Goal: Find specific page/section: Locate a particular part of the current website

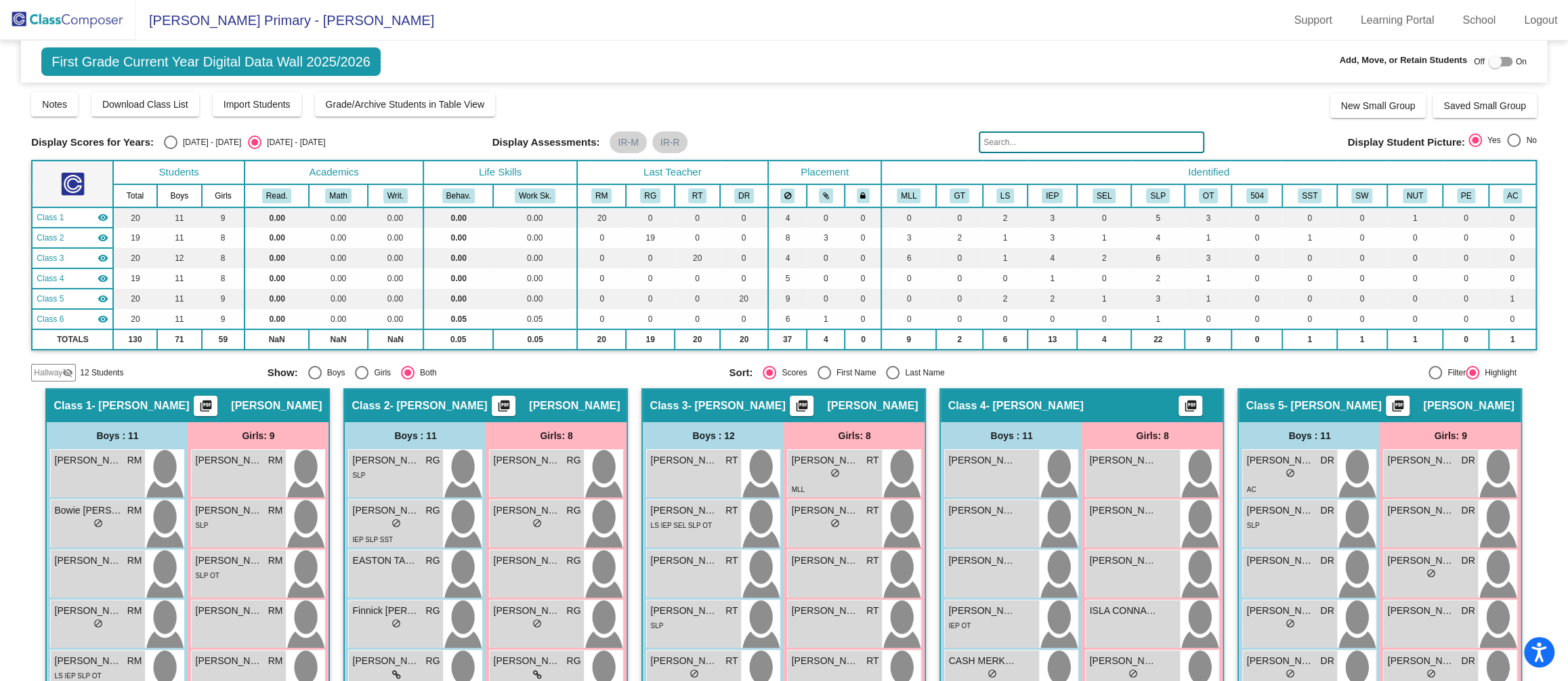
scroll to position [136, 0]
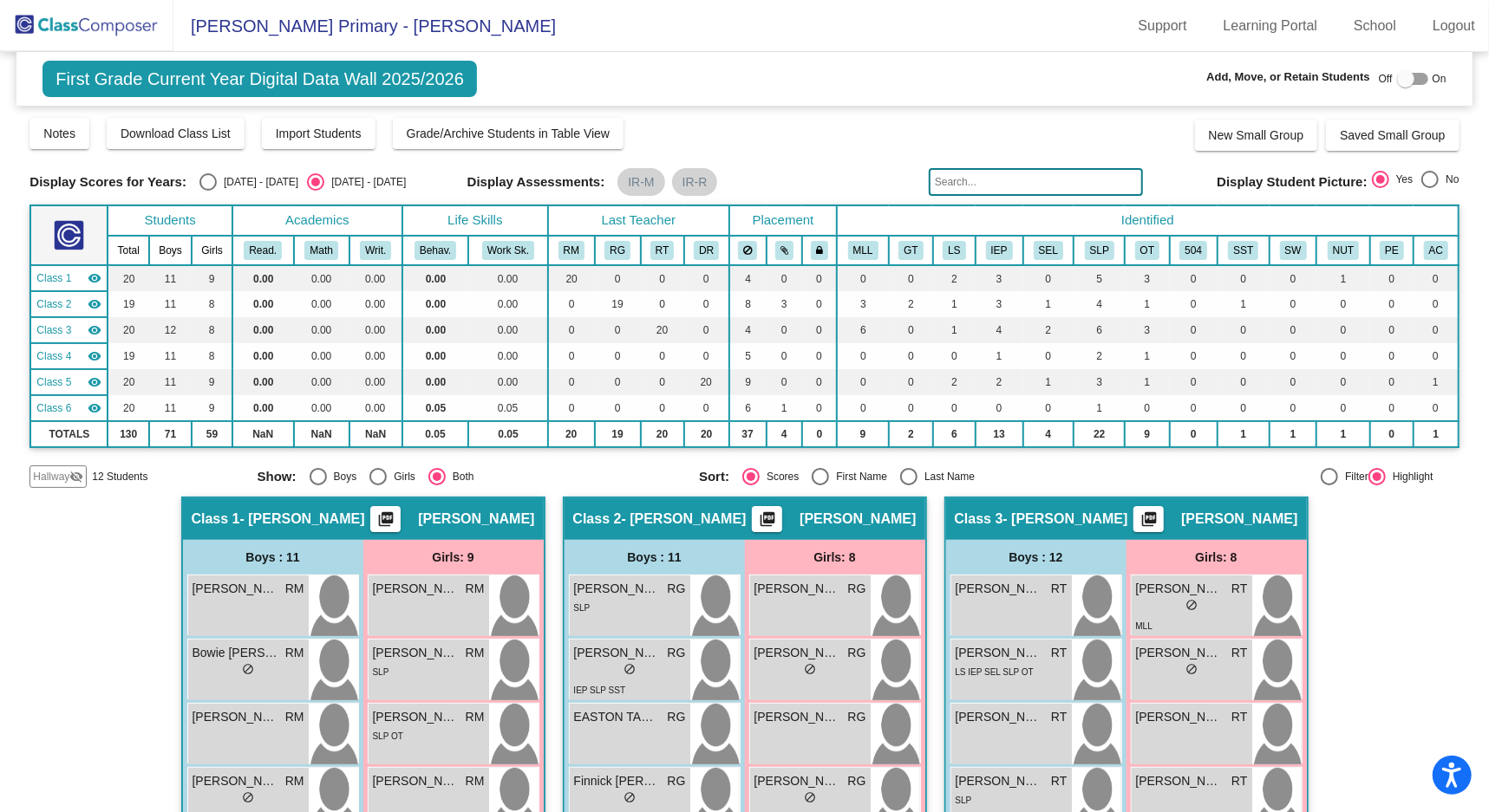
click at [1025, 181] on input "text" at bounding box center [1035, 182] width 214 height 27
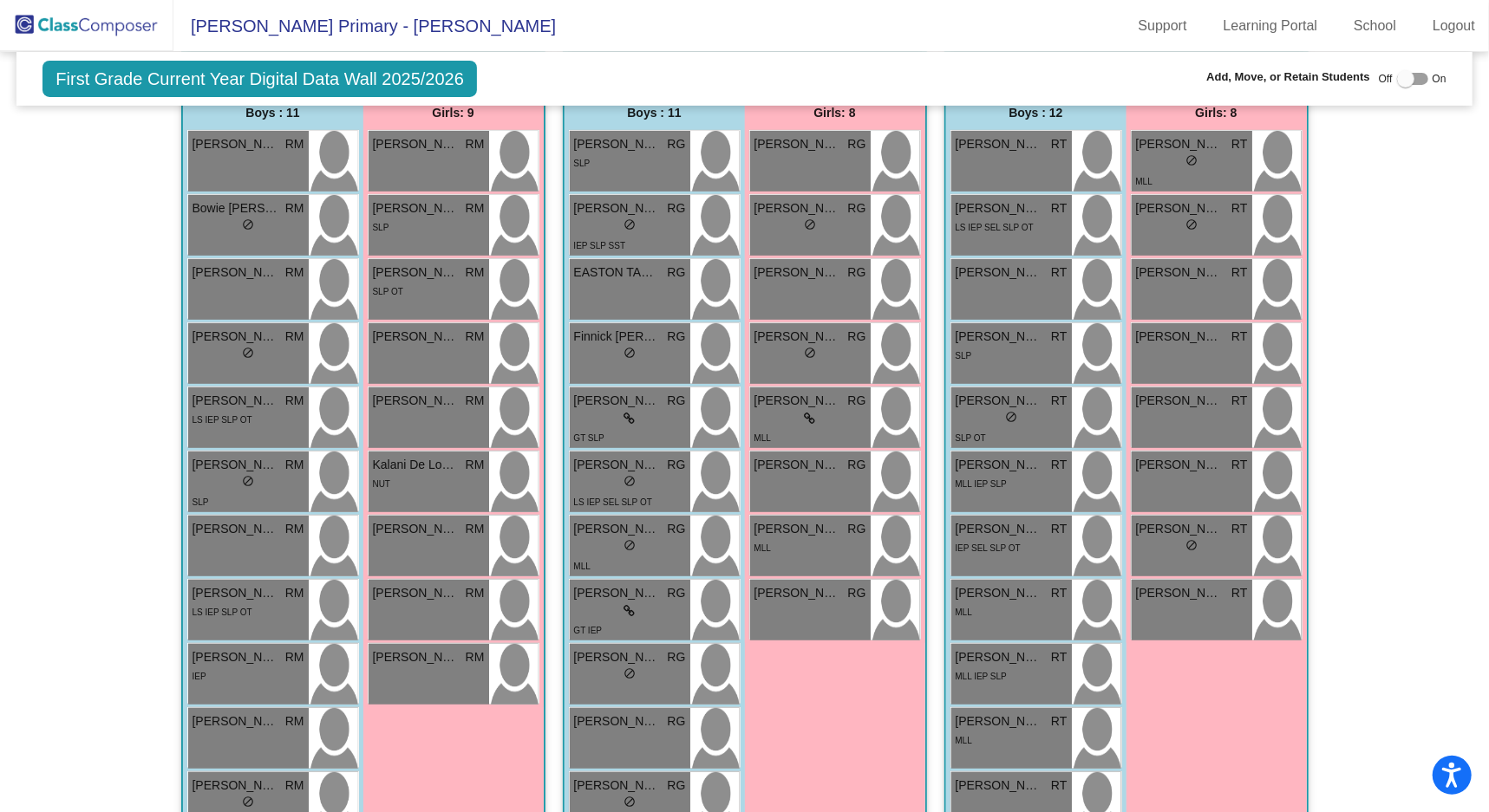
scroll to position [123, 0]
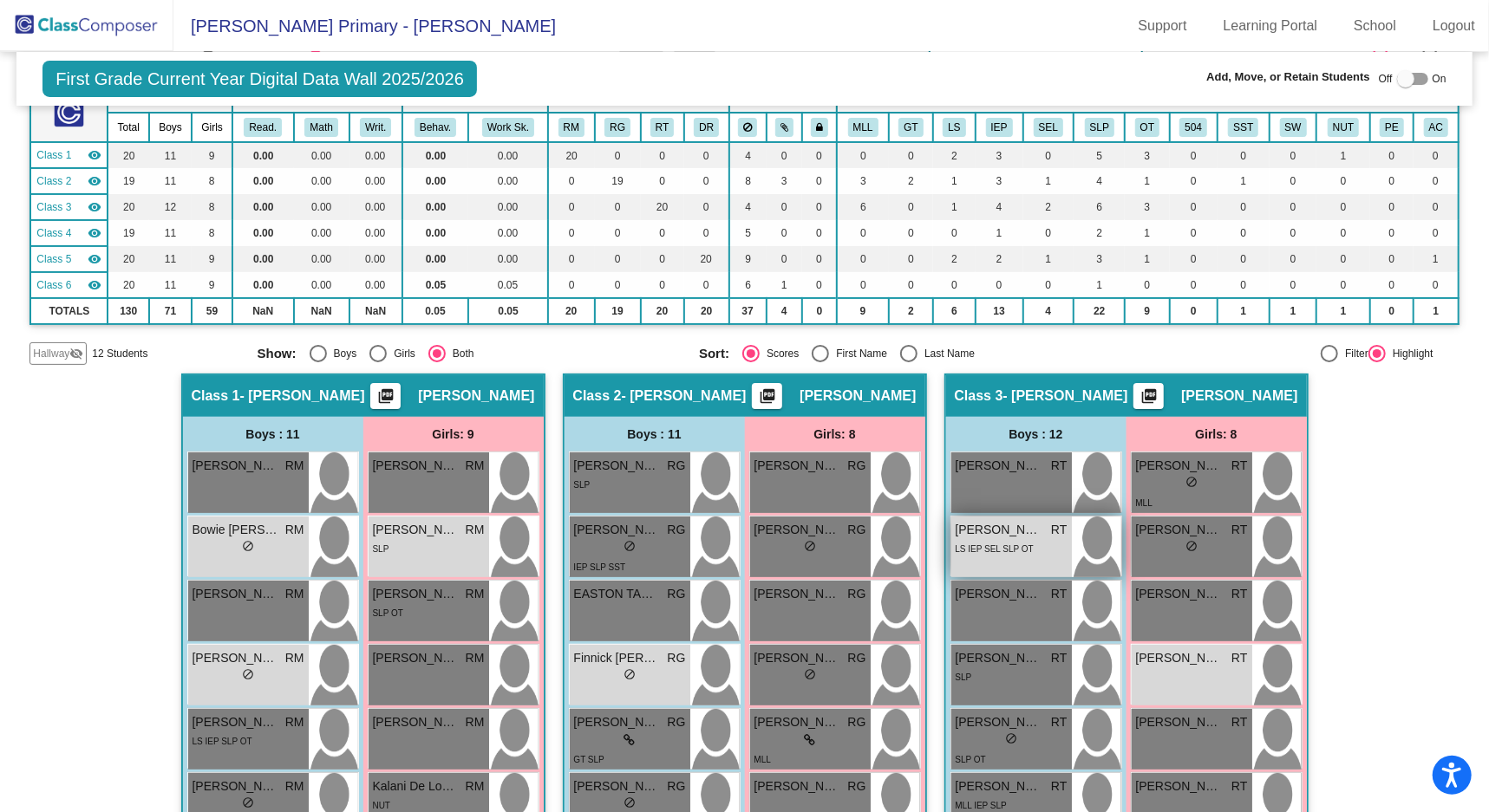
type input "r"
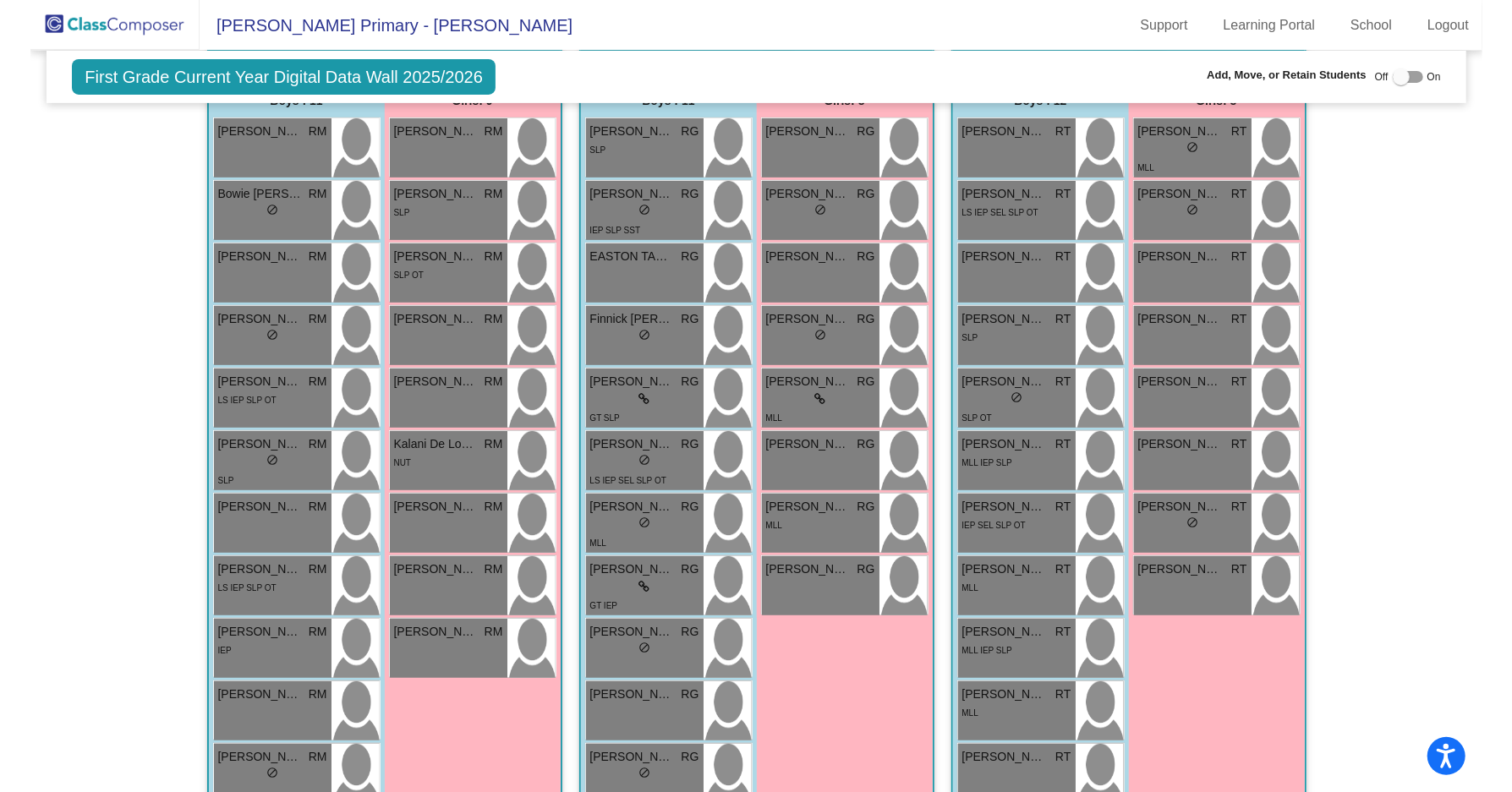
scroll to position [439, 0]
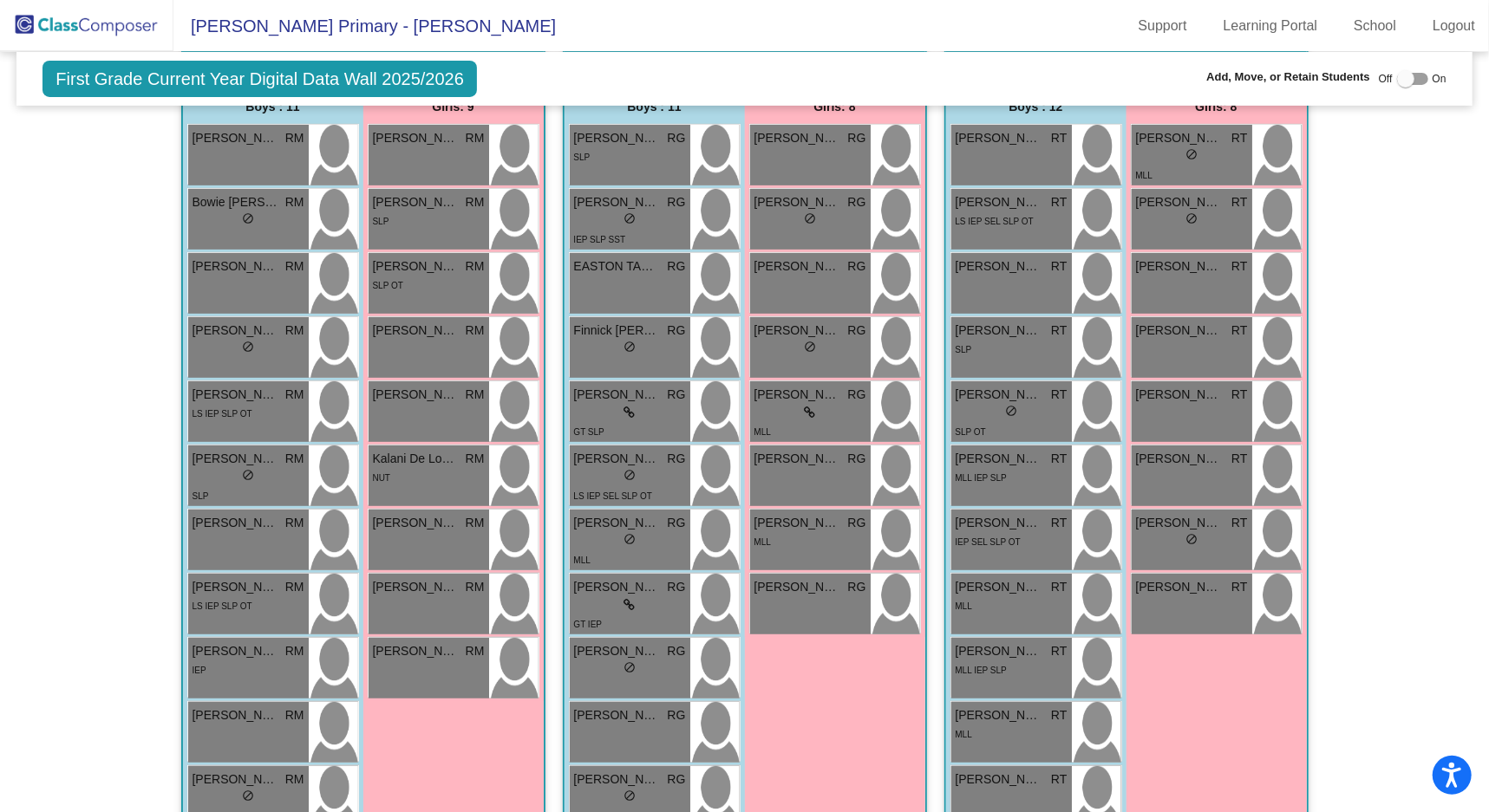
type input "jasp"
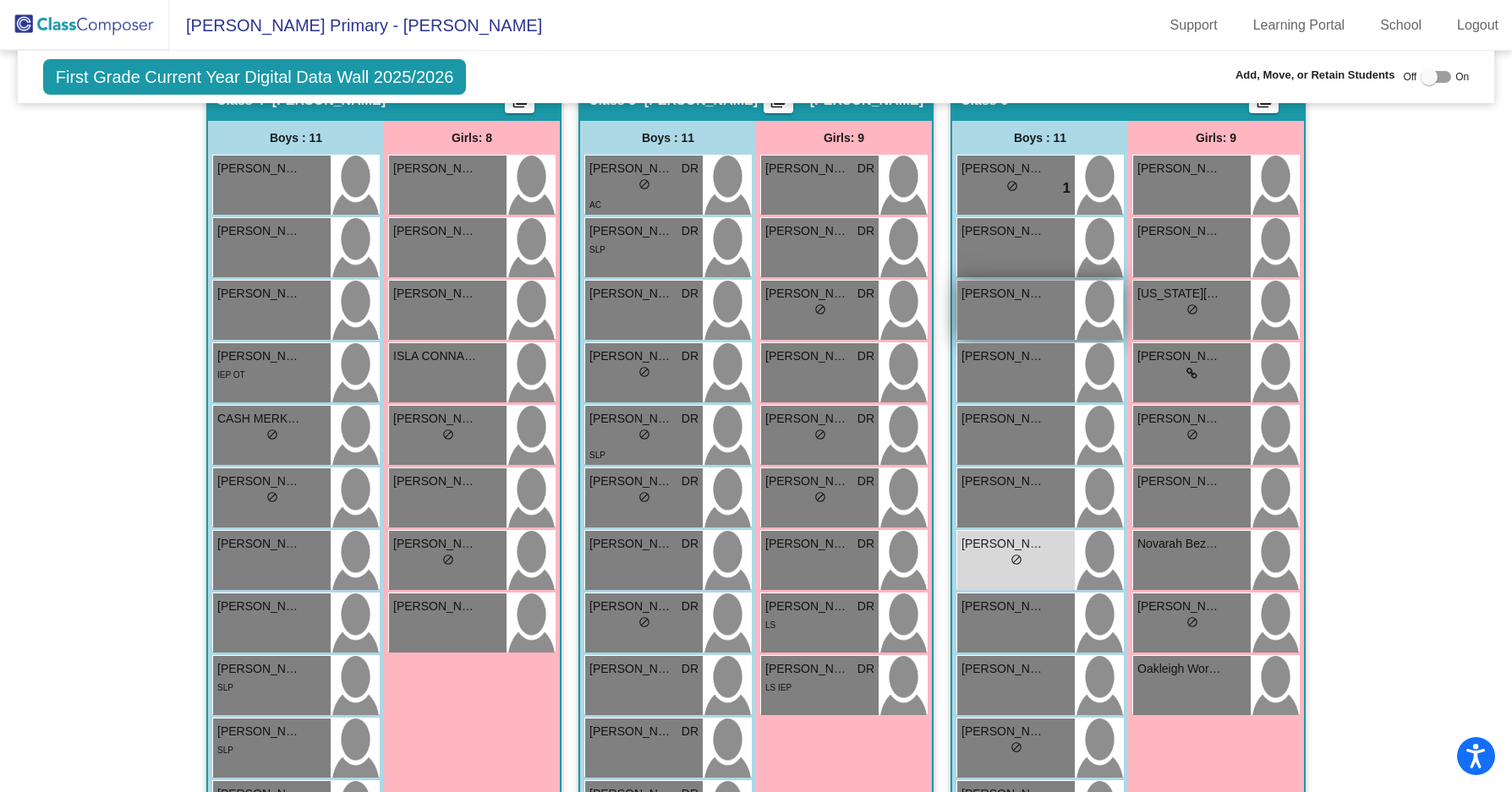
scroll to position [1335, 0]
